Goal: Find specific page/section: Find specific page/section

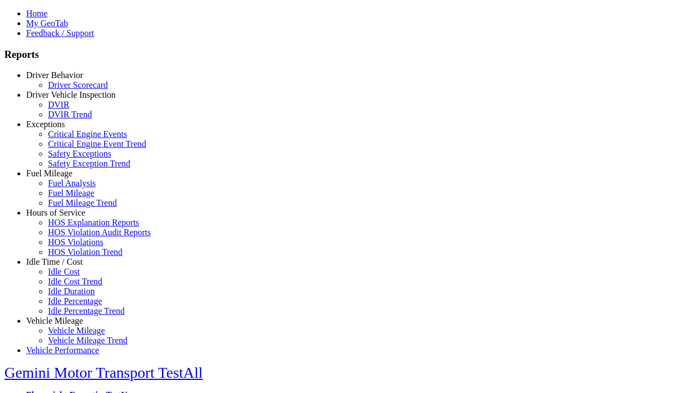
click at [63, 266] on link "Idle Time / Cost" at bounding box center [54, 261] width 57 height 9
click at [71, 306] on link "Idle Percentage Trend" at bounding box center [86, 310] width 76 height 9
type input "*********"
type input "**********"
